Goal: Task Accomplishment & Management: Manage account settings

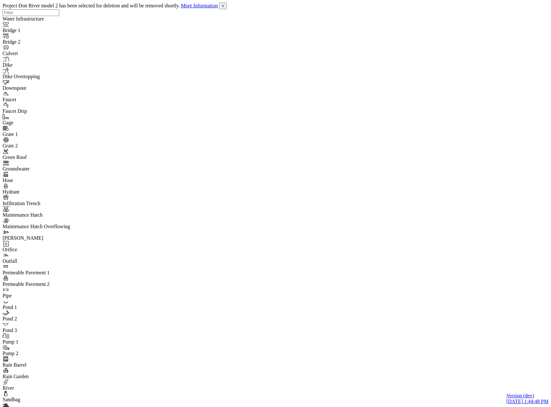
drag, startPoint x: 434, startPoint y: 33, endPoint x: 427, endPoint y: 42, distance: 11.8
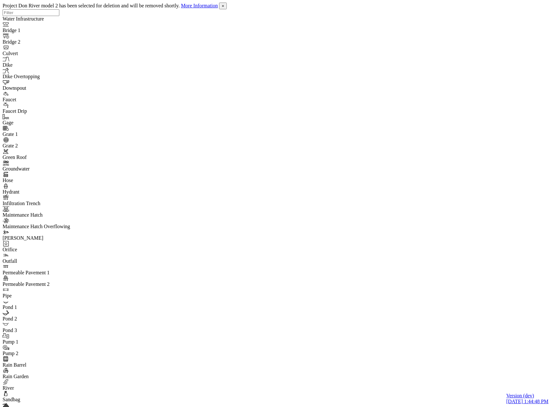
drag, startPoint x: 443, startPoint y: 127, endPoint x: 444, endPoint y: 132, distance: 4.9
type input "C:\fakepath\Don River model.pcz"
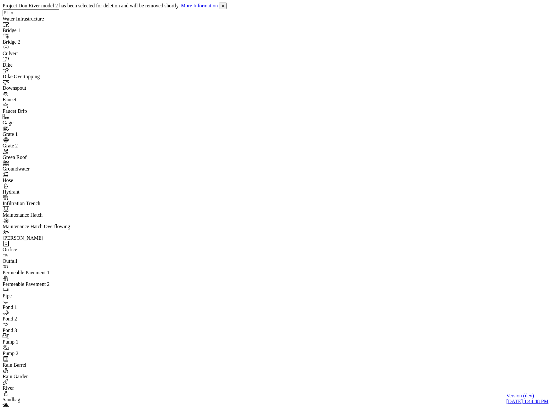
type input "Don River model 2"
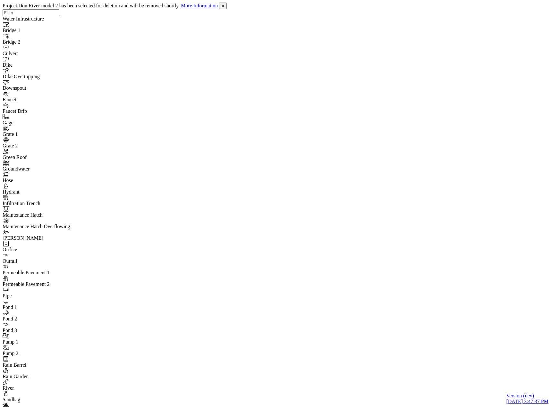
click at [224, 5] on span "×" at bounding box center [223, 6] width 3 height 5
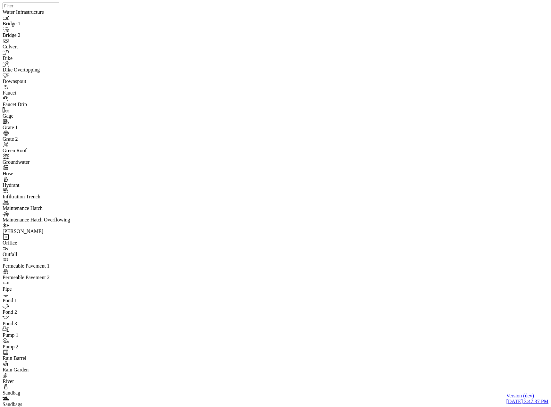
drag, startPoint x: 206, startPoint y: 62, endPoint x: 225, endPoint y: 66, distance: 19.0
type input "C:\fakepath\Don River model.pcz"
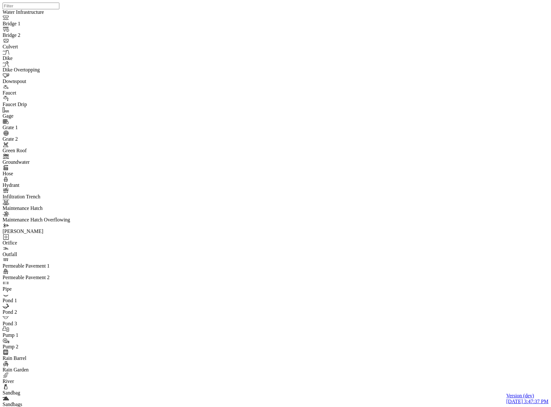
type input "Don River model 2"
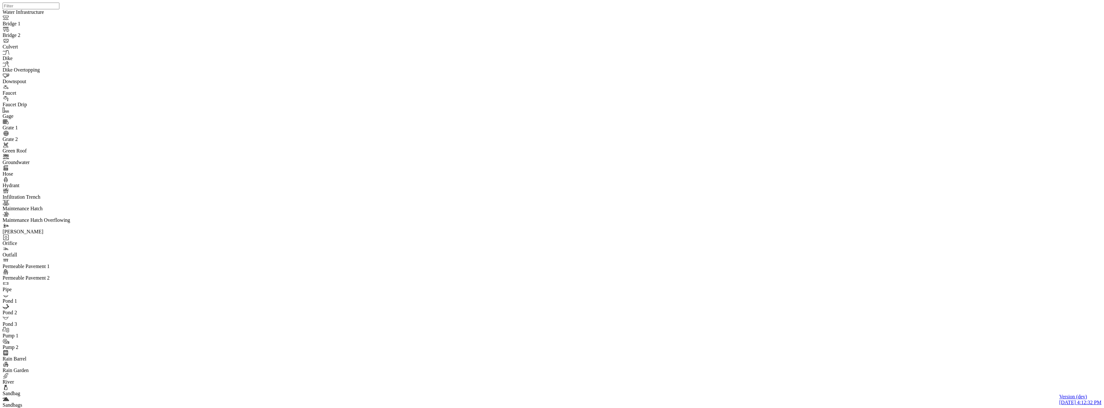
type input "C:\fakepath\Don River model.pcz"
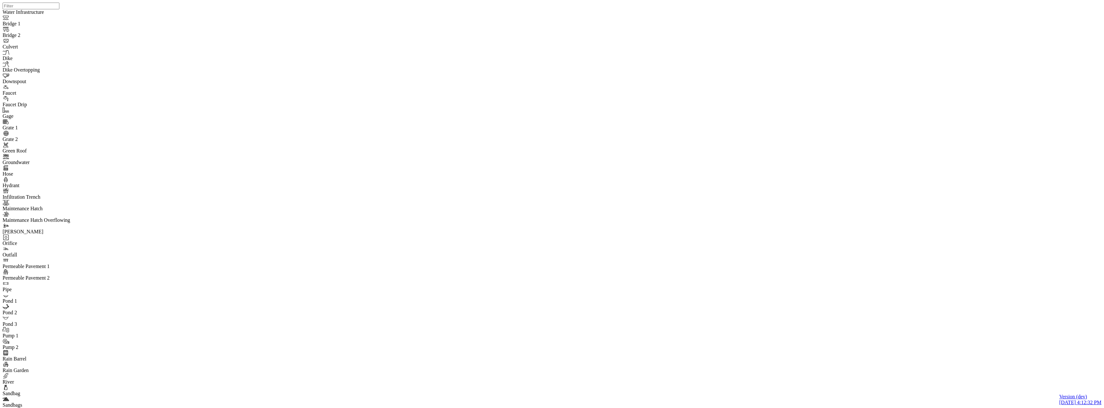
type input "Don River model 3"
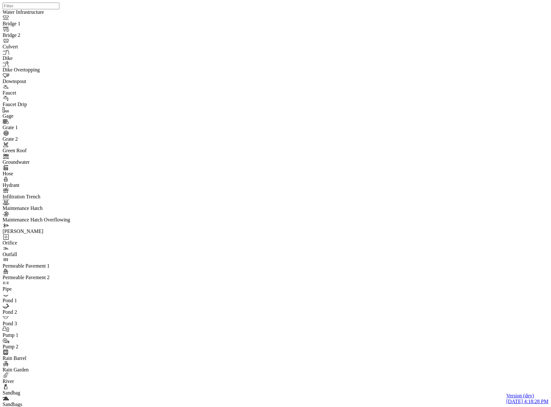
type input "C:\fakepath\Don River model.pcz"
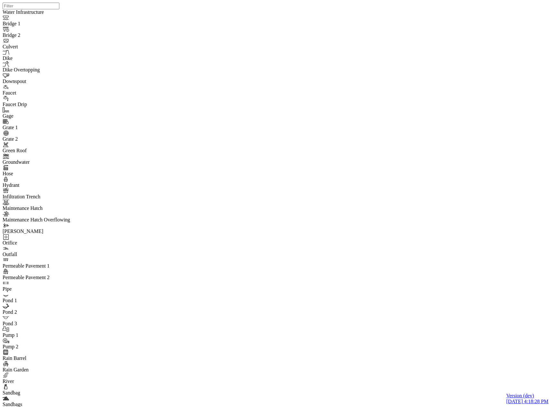
type input "Don River model 4"
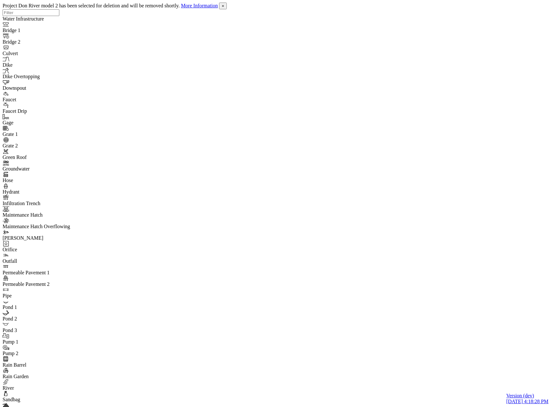
click at [224, 8] on span "×" at bounding box center [223, 6] width 3 height 5
